Goal: Task Accomplishment & Management: Use online tool/utility

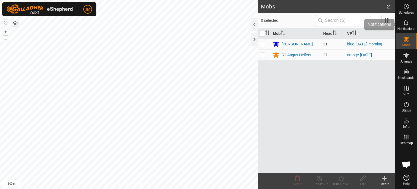
click at [406, 24] on icon at bounding box center [406, 22] width 4 height 5
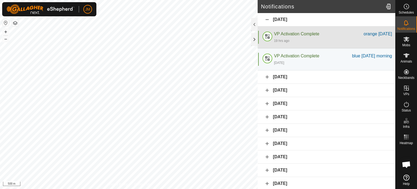
click at [343, 37] on div "VP Activation Complete" at bounding box center [319, 34] width 90 height 7
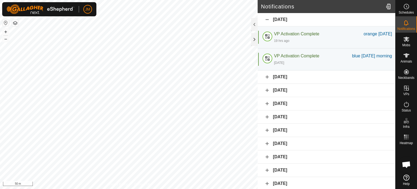
click at [268, 77] on div "[DATE]" at bounding box center [327, 76] width 138 height 13
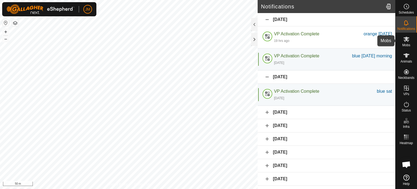
click at [409, 42] on icon at bounding box center [406, 39] width 7 height 7
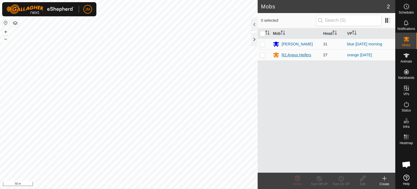
click at [287, 57] on div "R2 Angus Heifers" at bounding box center [297, 55] width 30 height 6
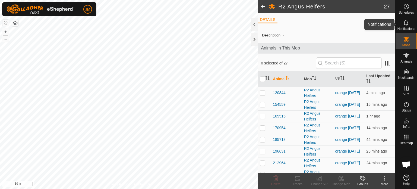
click at [406, 23] on icon at bounding box center [406, 23] width 7 height 7
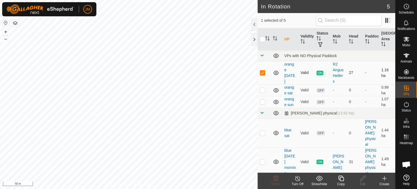
click at [262, 74] on p-checkbox at bounding box center [262, 72] width 5 height 4
checkbox input "false"
click at [384, 178] on icon at bounding box center [385, 178] width 4 height 0
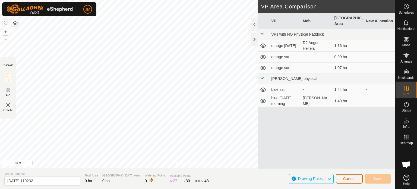
click at [341, 180] on button "Cancel" at bounding box center [349, 179] width 27 height 10
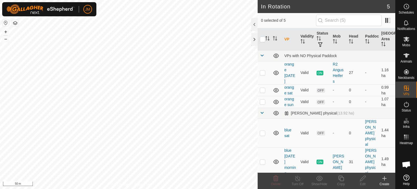
click at [385, 180] on icon at bounding box center [384, 178] width 7 height 7
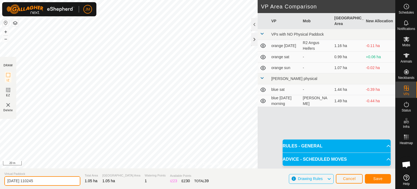
click at [42, 182] on input "[DATE] 110245" at bounding box center [42, 181] width 76 height 10
type input "2"
type input "orange [DATE] morning"
click at [385, 180] on button "Save" at bounding box center [378, 179] width 26 height 10
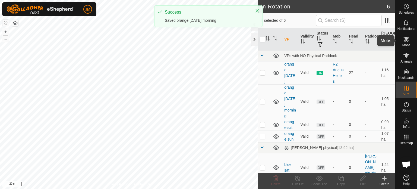
click at [406, 36] on icon at bounding box center [406, 39] width 7 height 7
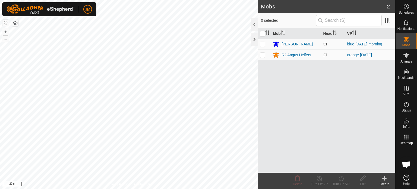
click at [261, 55] on p-checkbox at bounding box center [262, 55] width 5 height 4
checkbox input "true"
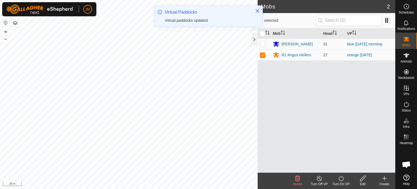
click at [341, 178] on icon at bounding box center [341, 178] width 7 height 7
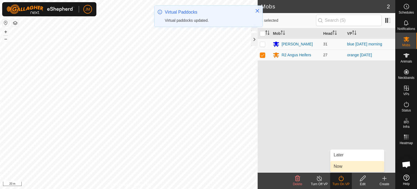
click at [341, 165] on link "Now" at bounding box center [358, 166] width 54 height 11
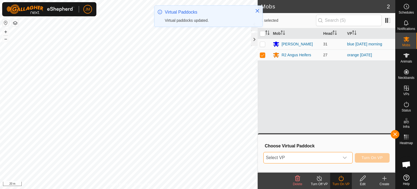
click at [335, 157] on span "Select VP" at bounding box center [302, 157] width 76 height 11
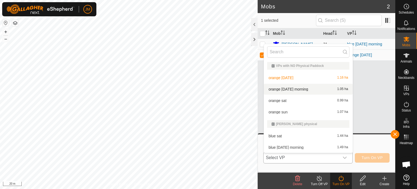
click at [322, 91] on li "orange [DATE] morning 1.05 ha" at bounding box center [308, 89] width 89 height 11
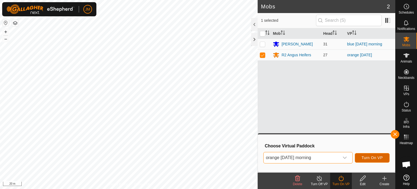
click at [361, 157] on button "Turn On VP" at bounding box center [372, 158] width 35 height 10
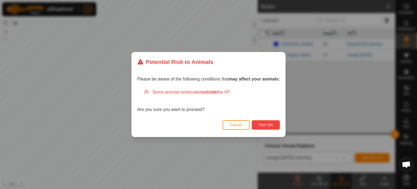
click at [275, 123] on button "Turn On" at bounding box center [266, 125] width 28 height 10
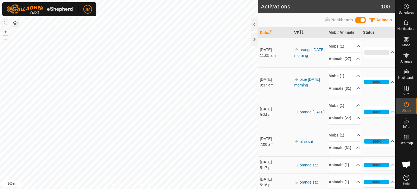
click at [92, 189] on html "JM Schedules Notifications Mobs Animals Neckbands VPs Status Infra Heatmap Help…" at bounding box center [208, 94] width 417 height 189
